Goal: Information Seeking & Learning: Learn about a topic

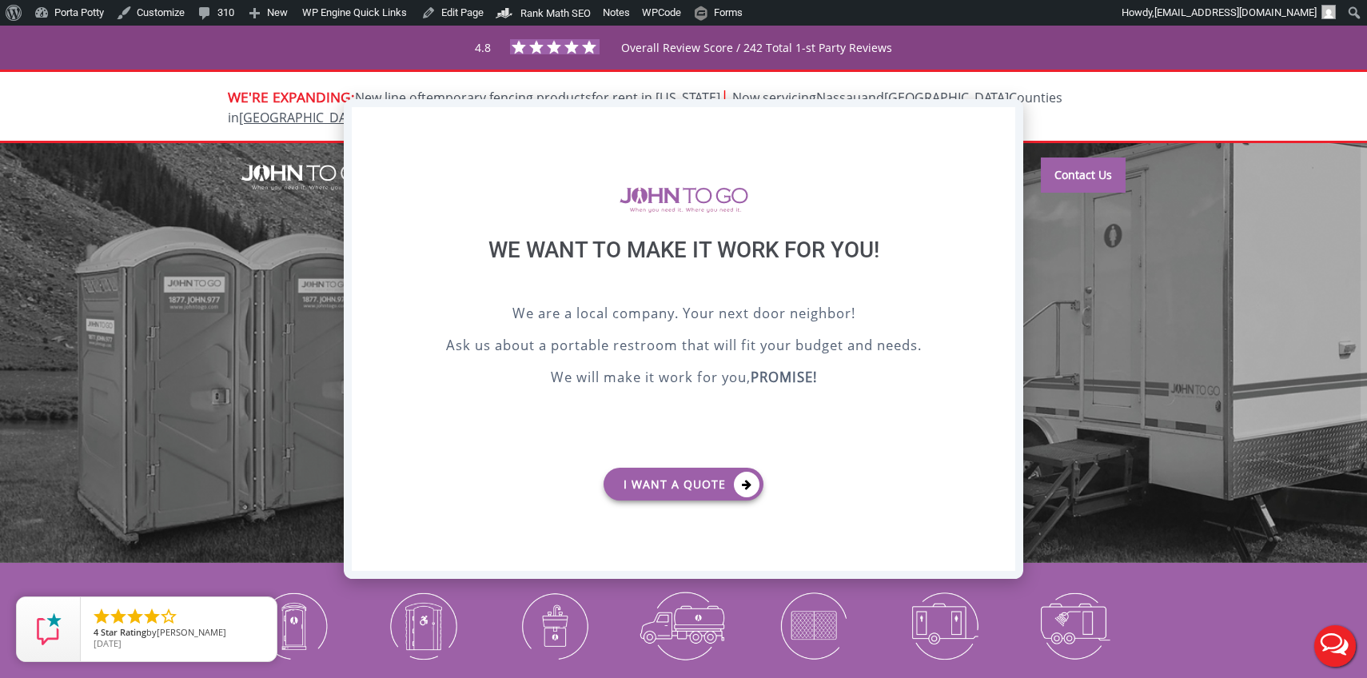
click at [1003, 122] on div "X" at bounding box center [1003, 120] width 25 height 27
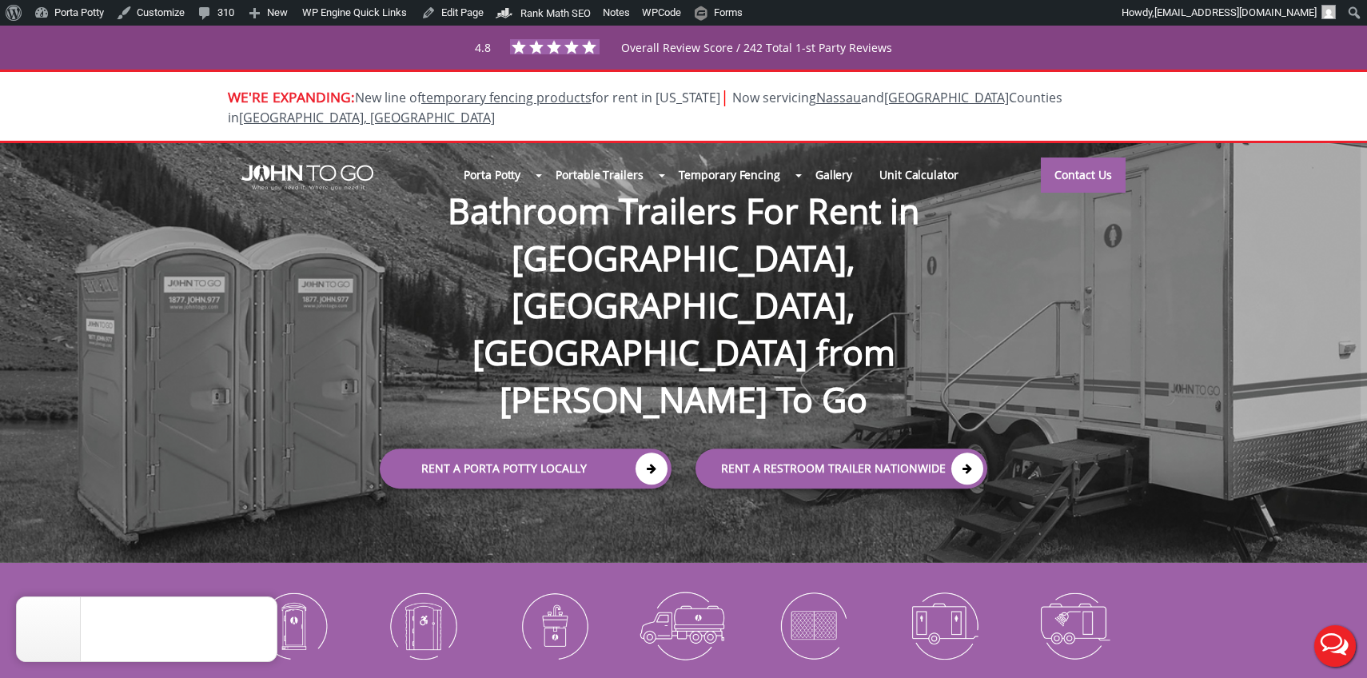
click at [680, 436] on div "Porta Potty Portable Toilets ADA Accessible Units Portable Sinks Waste Services…" at bounding box center [683, 353] width 1367 height 421
click at [263, 619] on icon "close" at bounding box center [261, 613] width 16 height 16
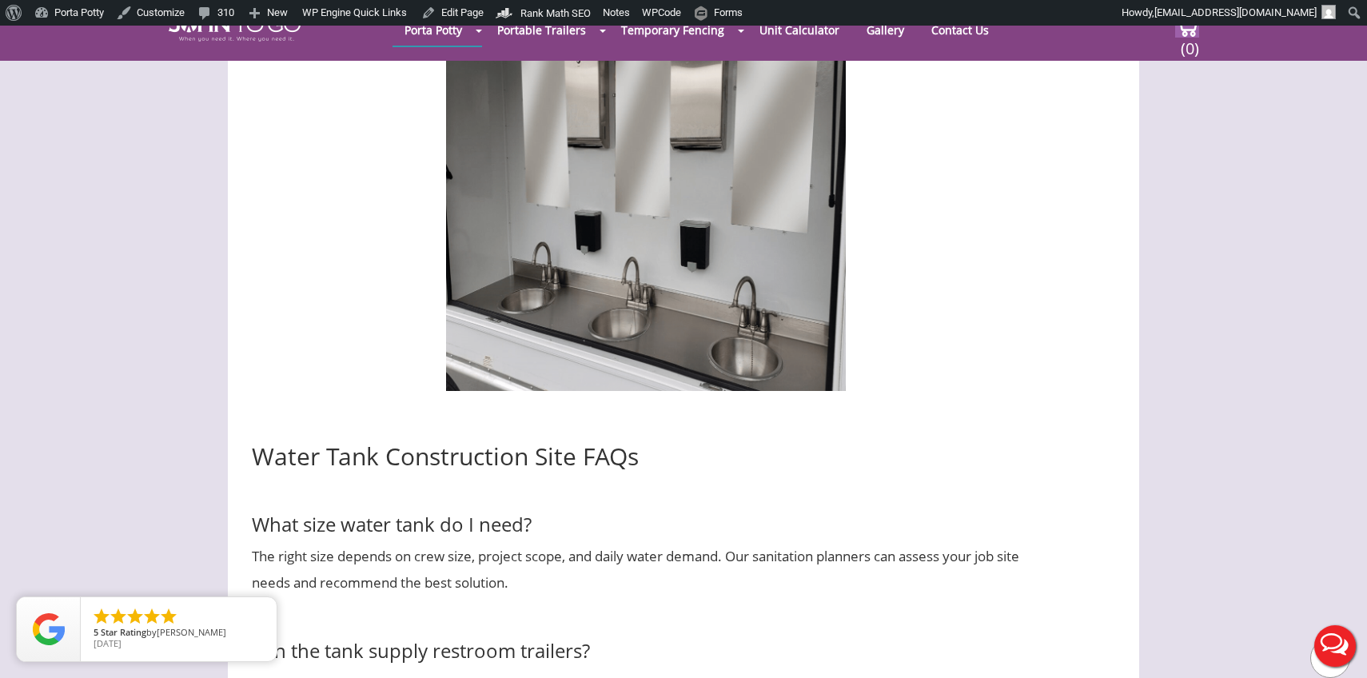
scroll to position [3280, 0]
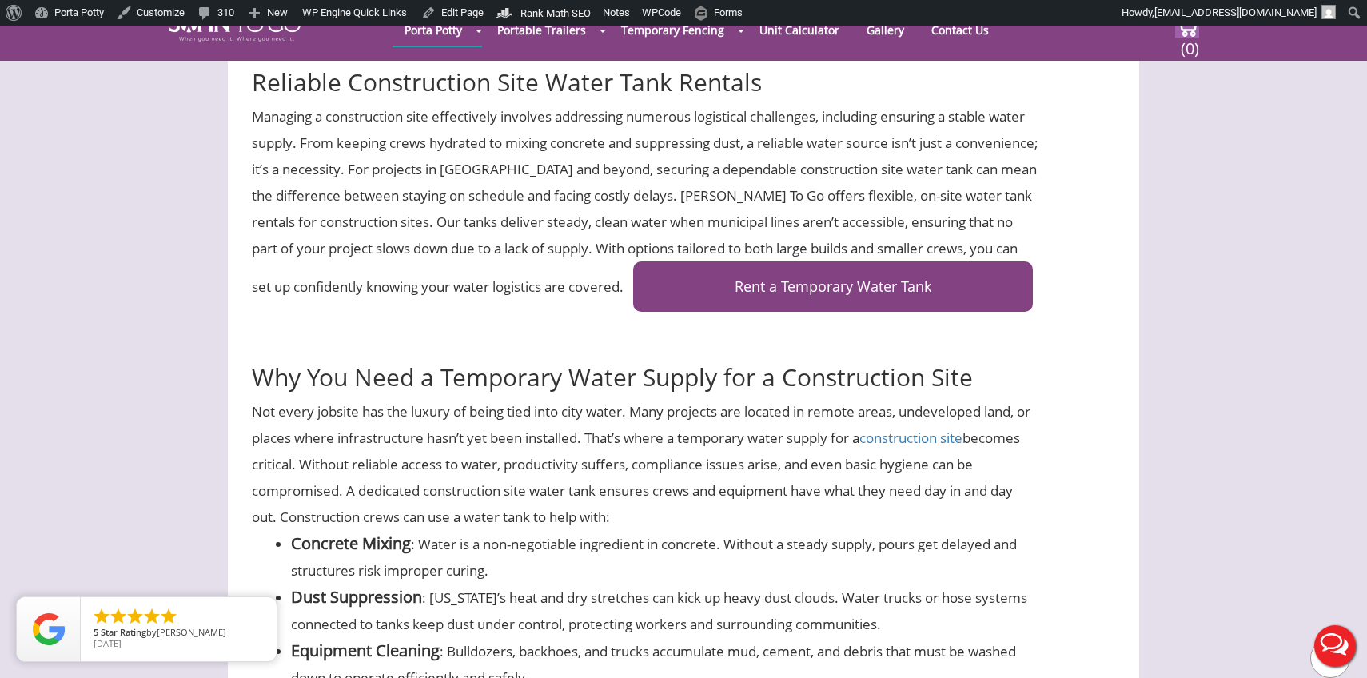
scroll to position [621, 0]
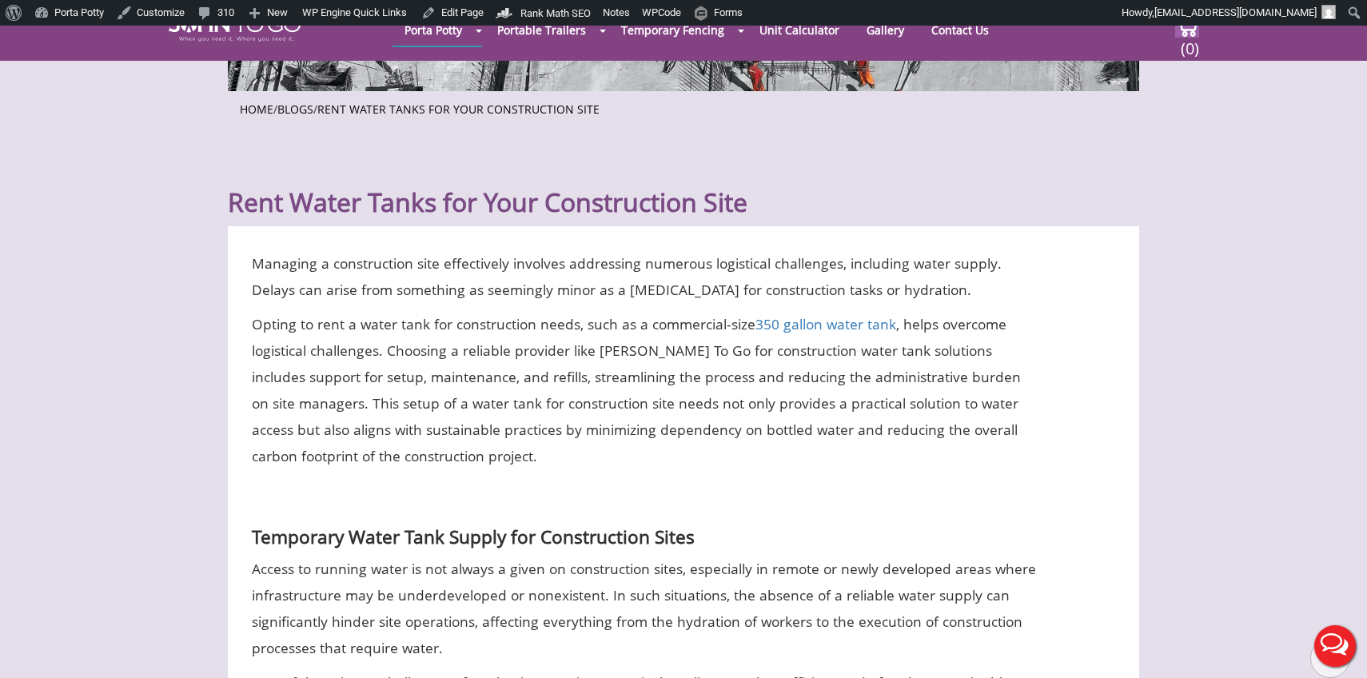
scroll to position [389, 0]
click at [623, 352] on p "Opting to rent a water tank for construction needs, such as a commercial-size 3…" at bounding box center [646, 389] width 788 height 158
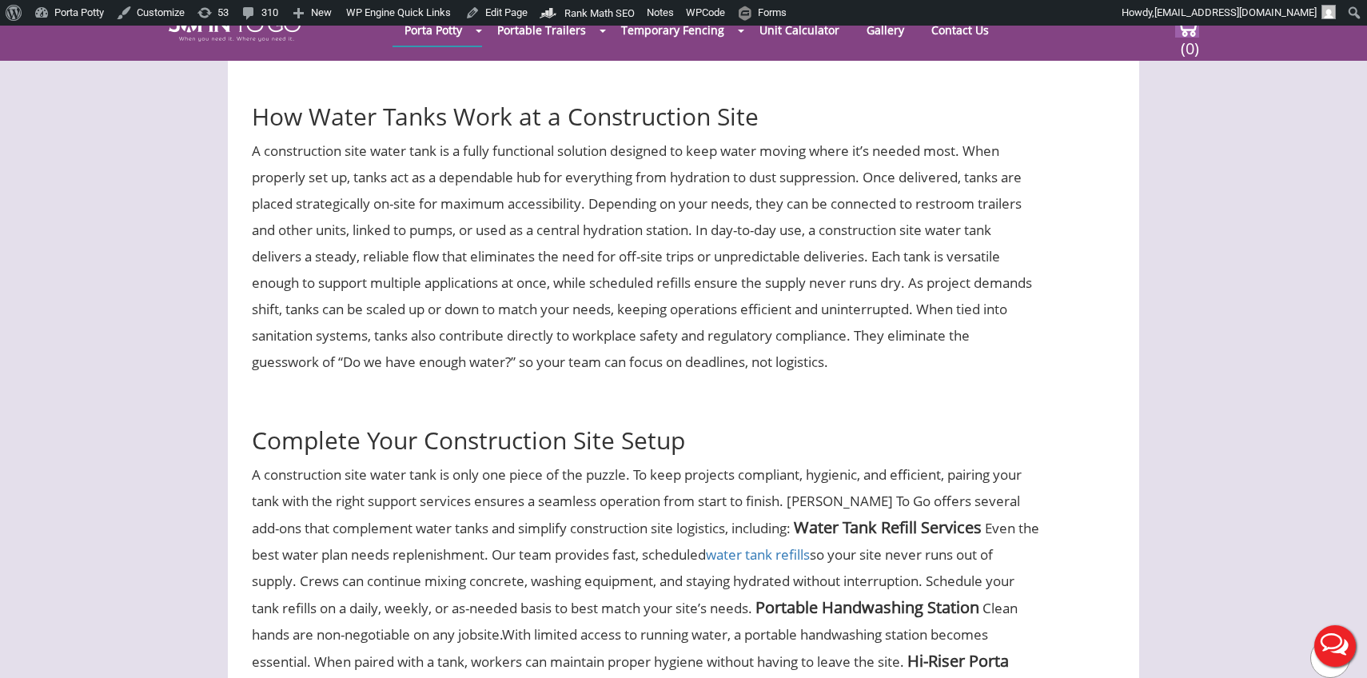
scroll to position [2158, 0]
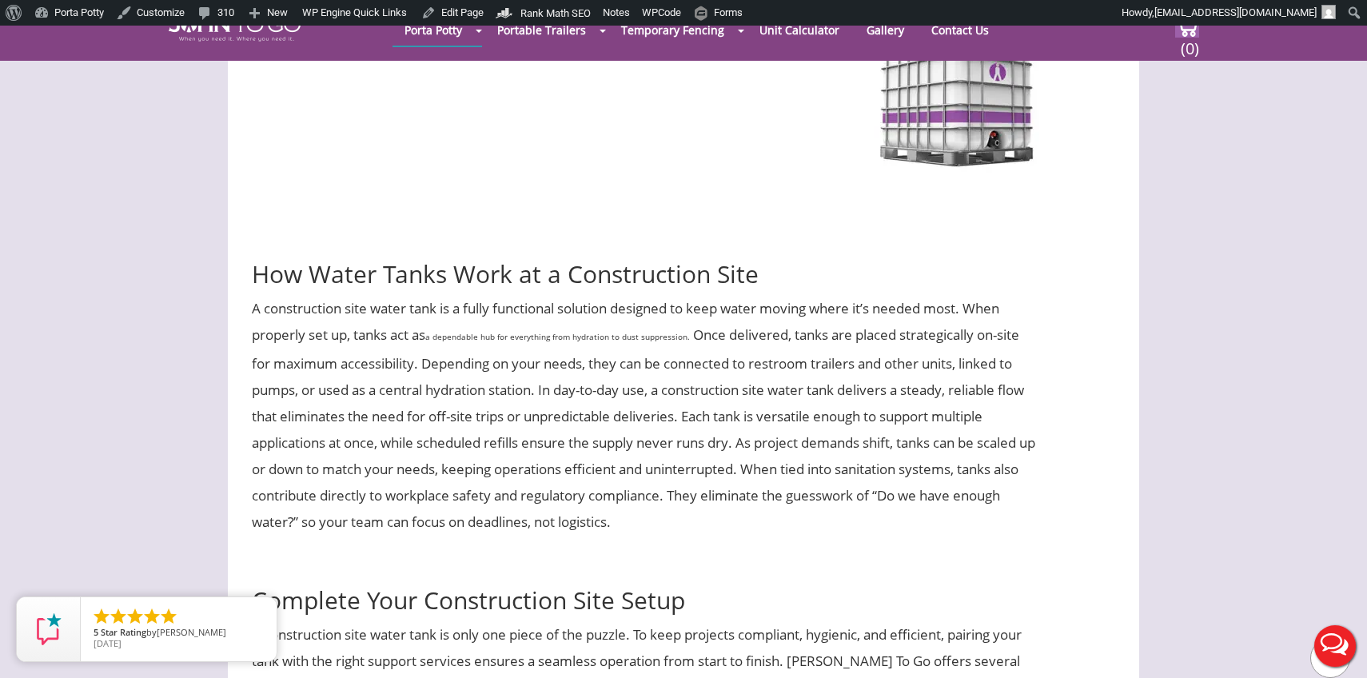
scroll to position [2054, 0]
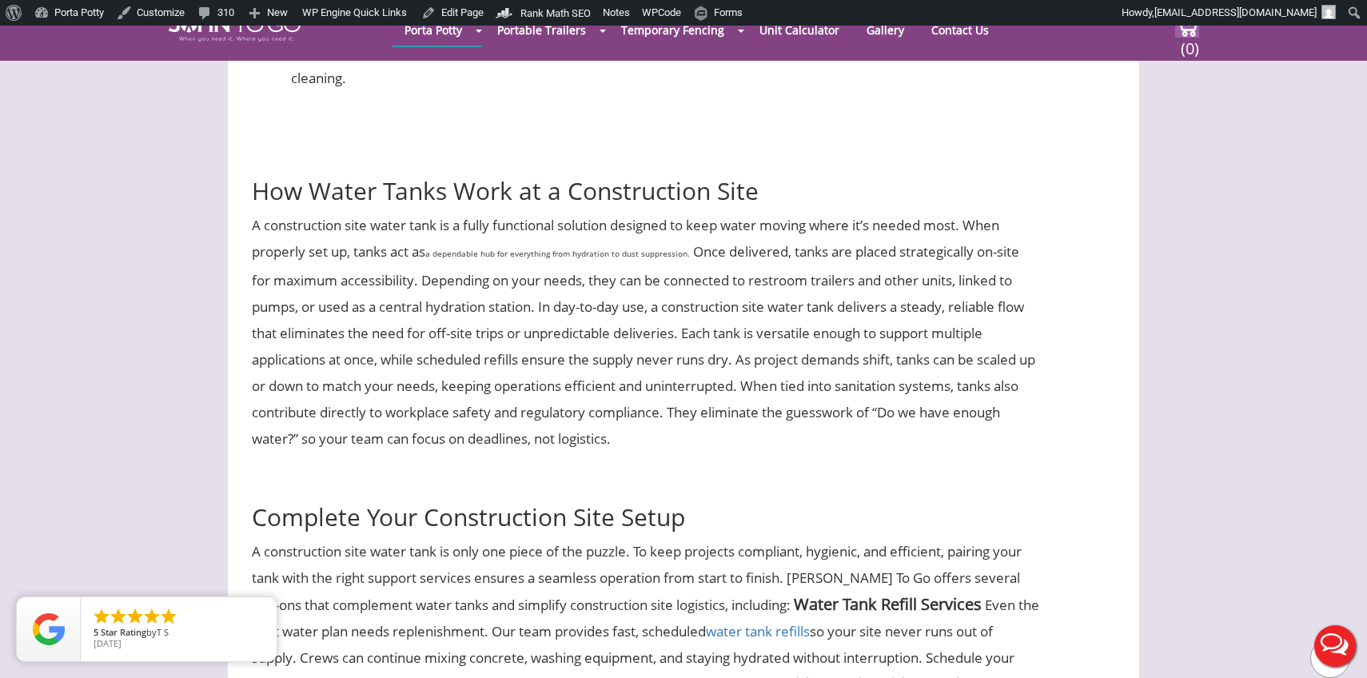
scroll to position [1903, 0]
click at [542, 253] on span "a dependable hub for everything from hydration to dust suppression." at bounding box center [557, 252] width 265 height 11
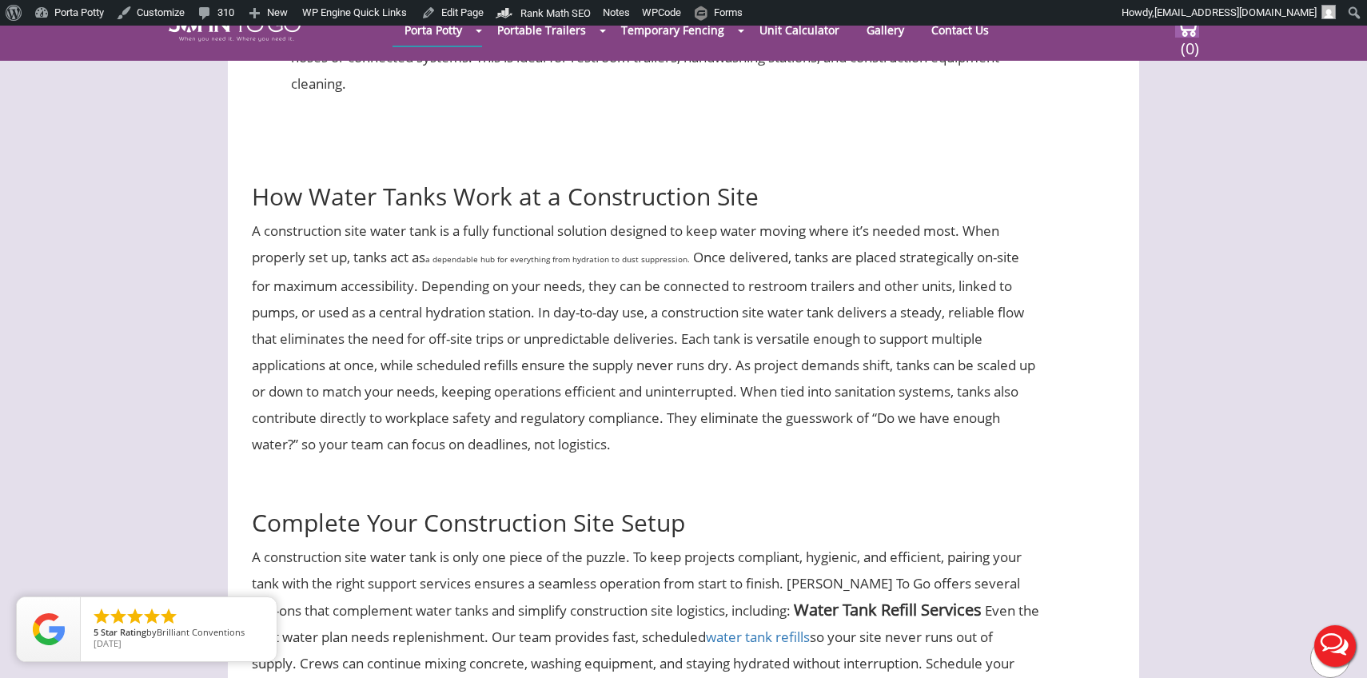
scroll to position [1899, 0]
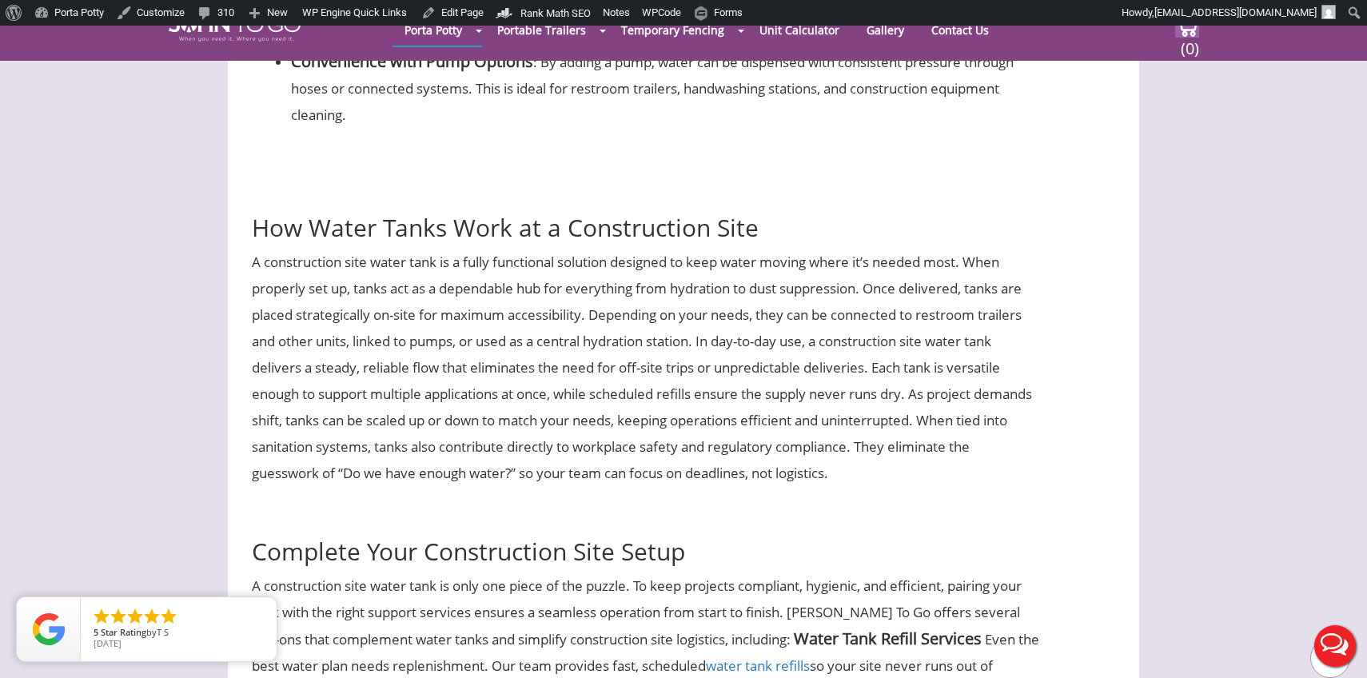
scroll to position [1866, 0]
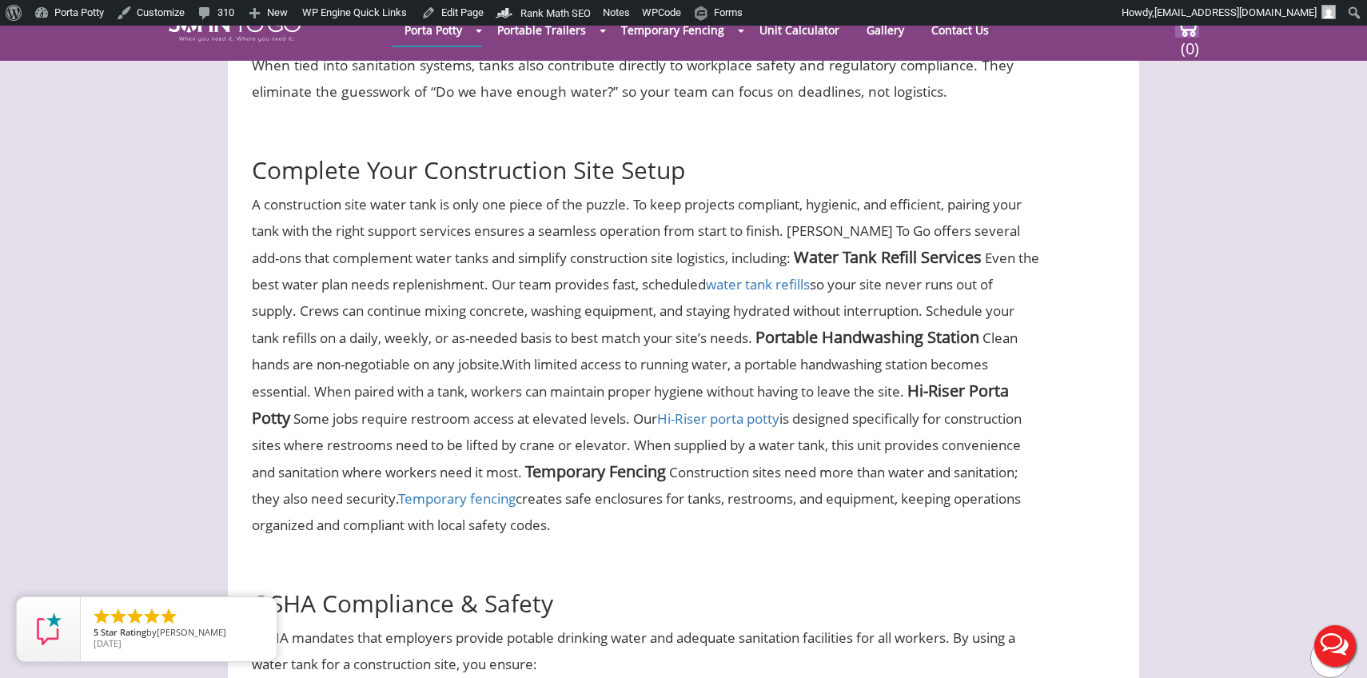
scroll to position [2298, 0]
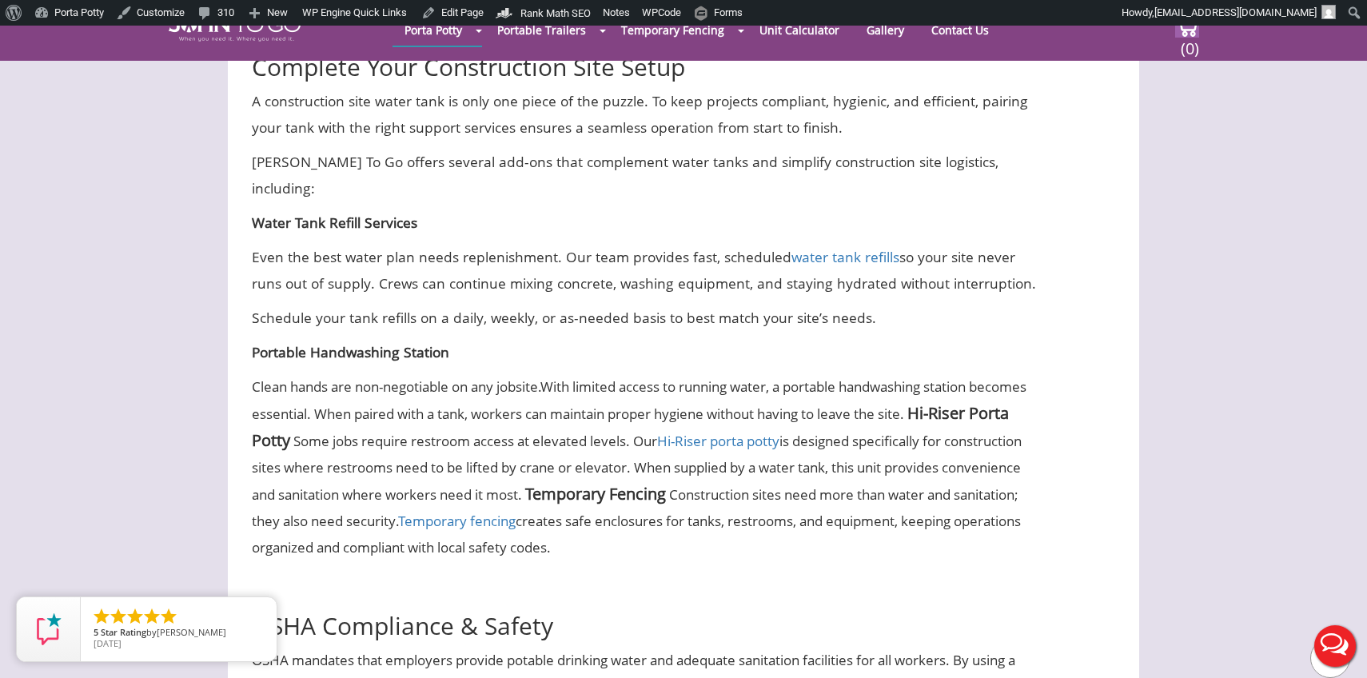
scroll to position [2350, 0]
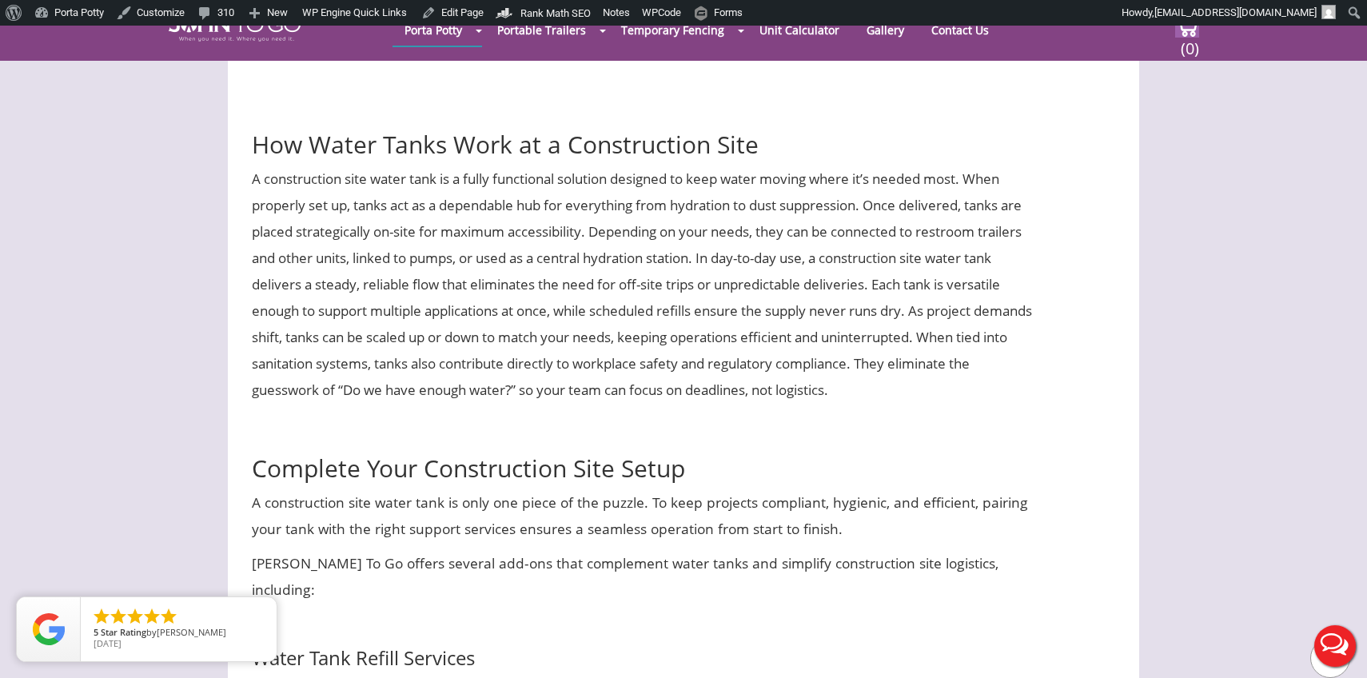
scroll to position [1950, 0]
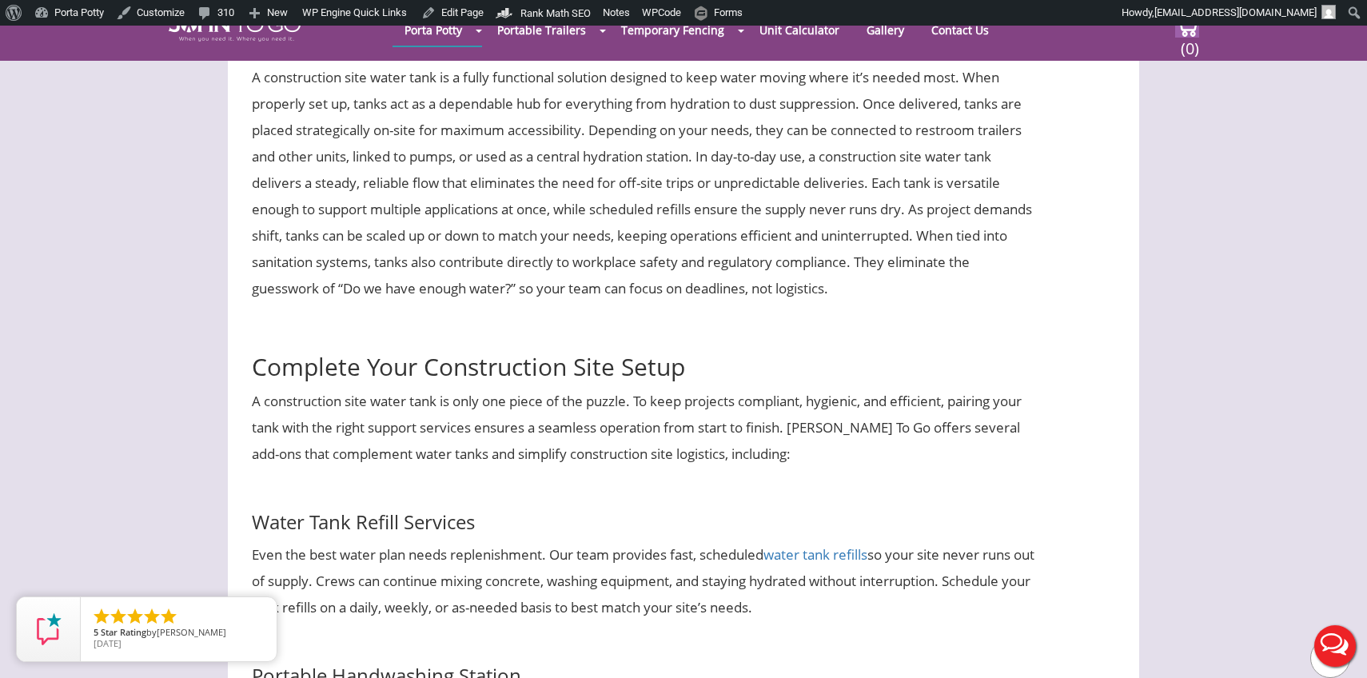
scroll to position [2053, 0]
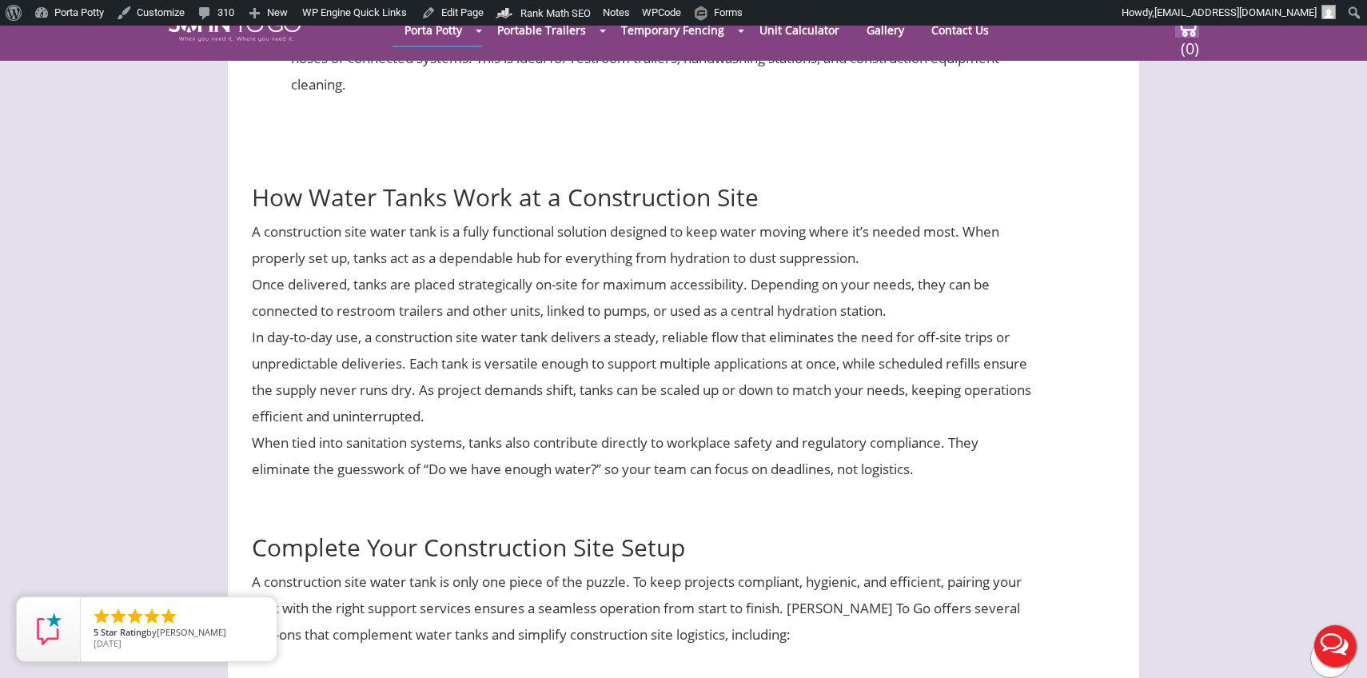
scroll to position [1898, 0]
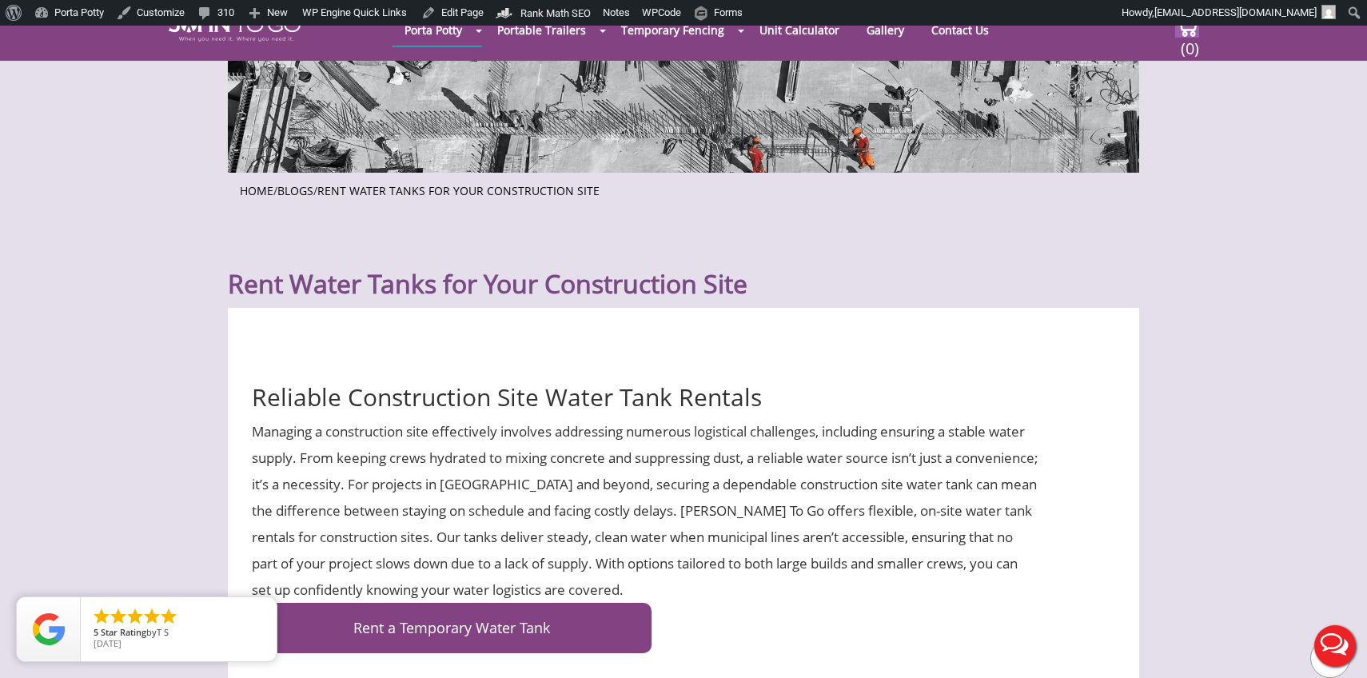
scroll to position [365, 0]
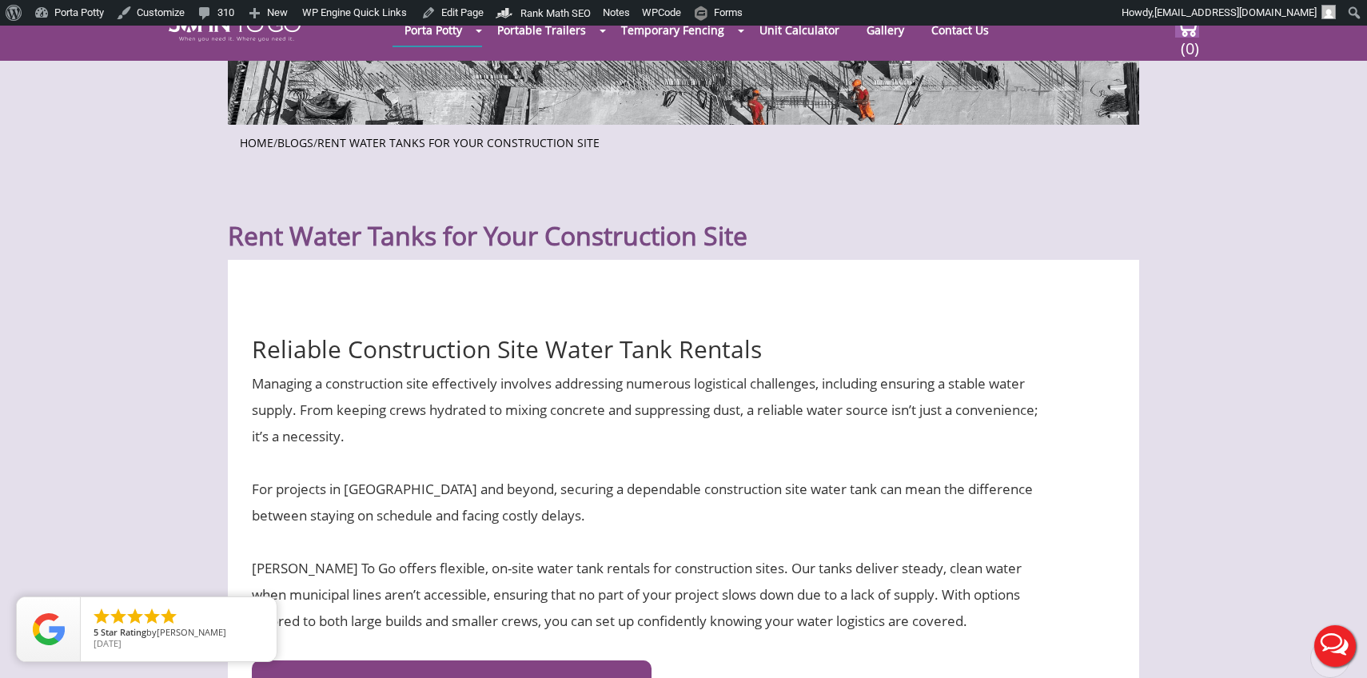
scroll to position [413, 0]
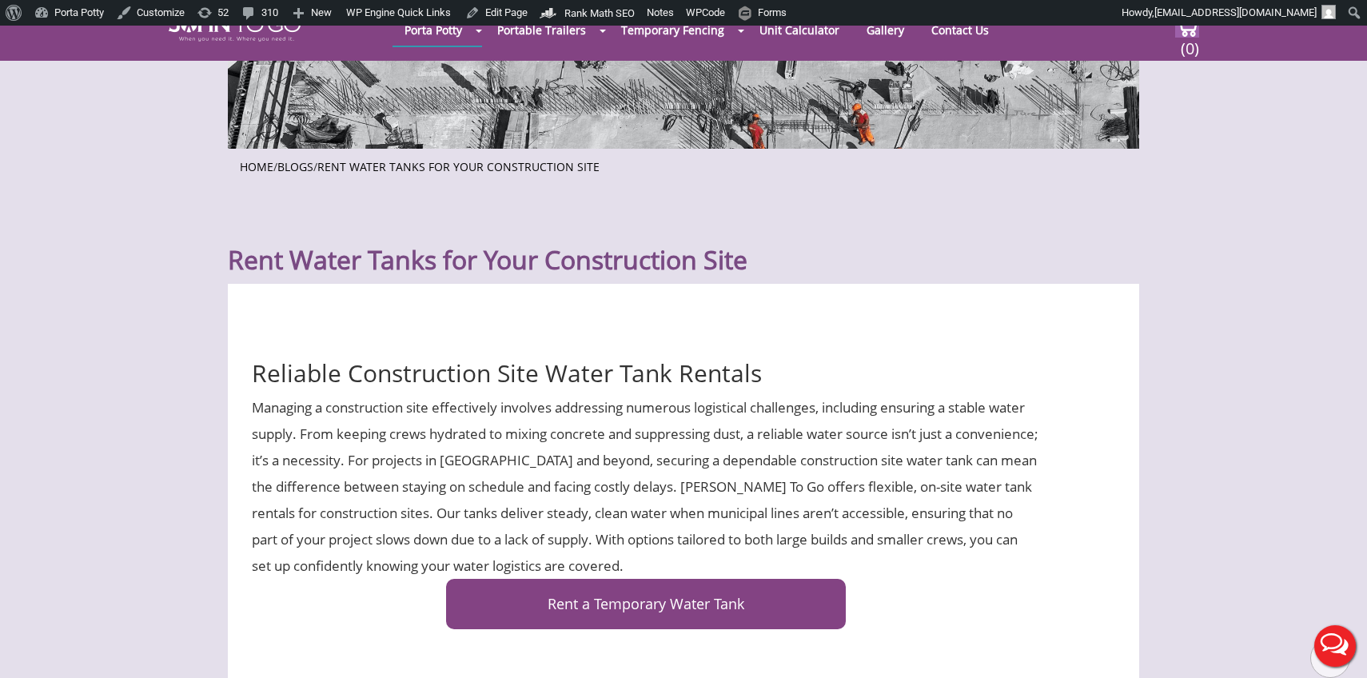
scroll to position [324, 0]
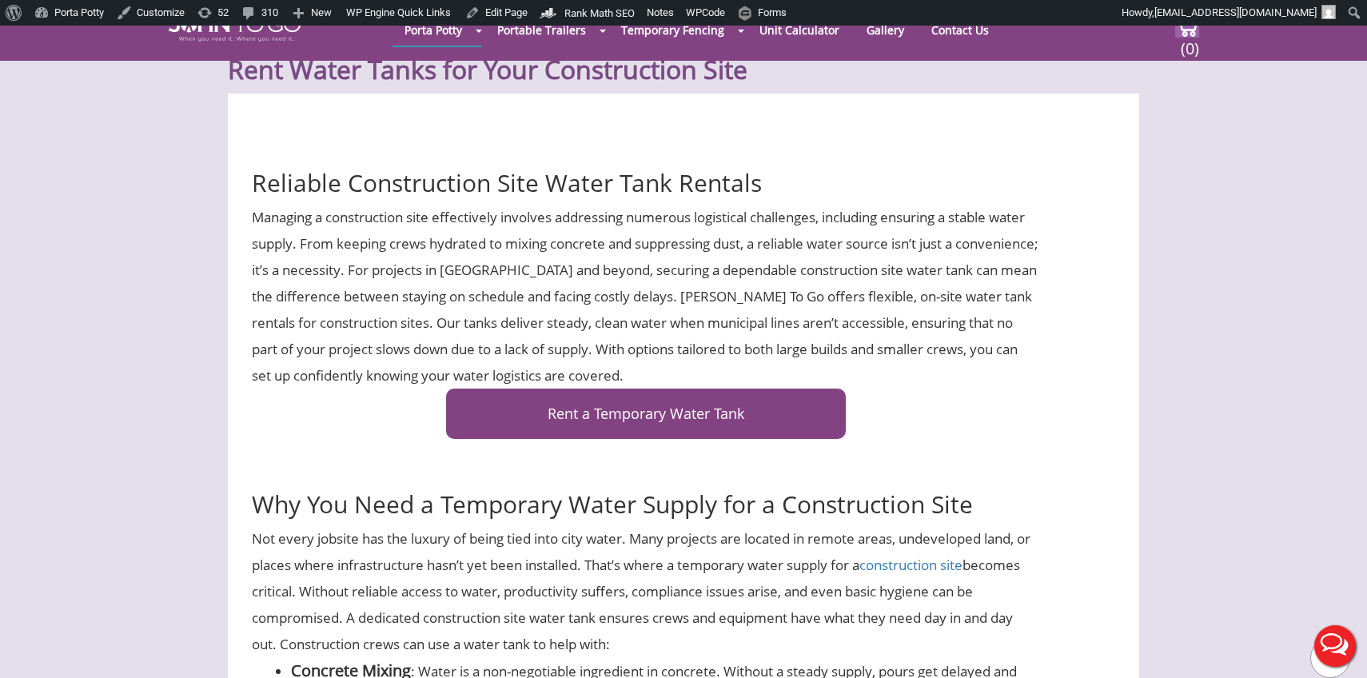
scroll to position [521, 0]
